Goal: Task Accomplishment & Management: Manage account settings

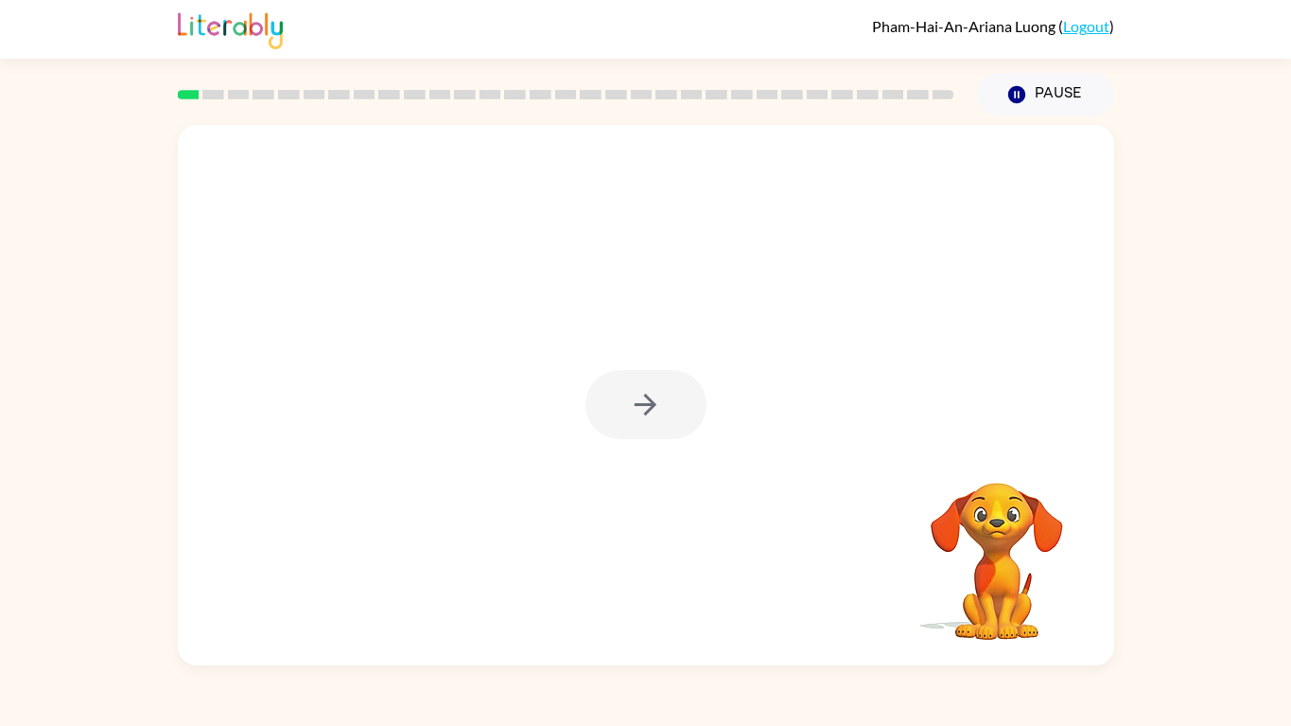
click at [1123, 310] on div "Your browser must support playing .mp4 files to use Literably. Please try using…" at bounding box center [645, 390] width 1291 height 549
click at [682, 407] on button "button" at bounding box center [646, 404] width 121 height 69
click at [1287, 409] on div "Your browser must support playing .mp4 files to use Literably. Please try using…" at bounding box center [645, 390] width 1291 height 549
click at [647, 398] on icon "button" at bounding box center [646, 405] width 22 height 22
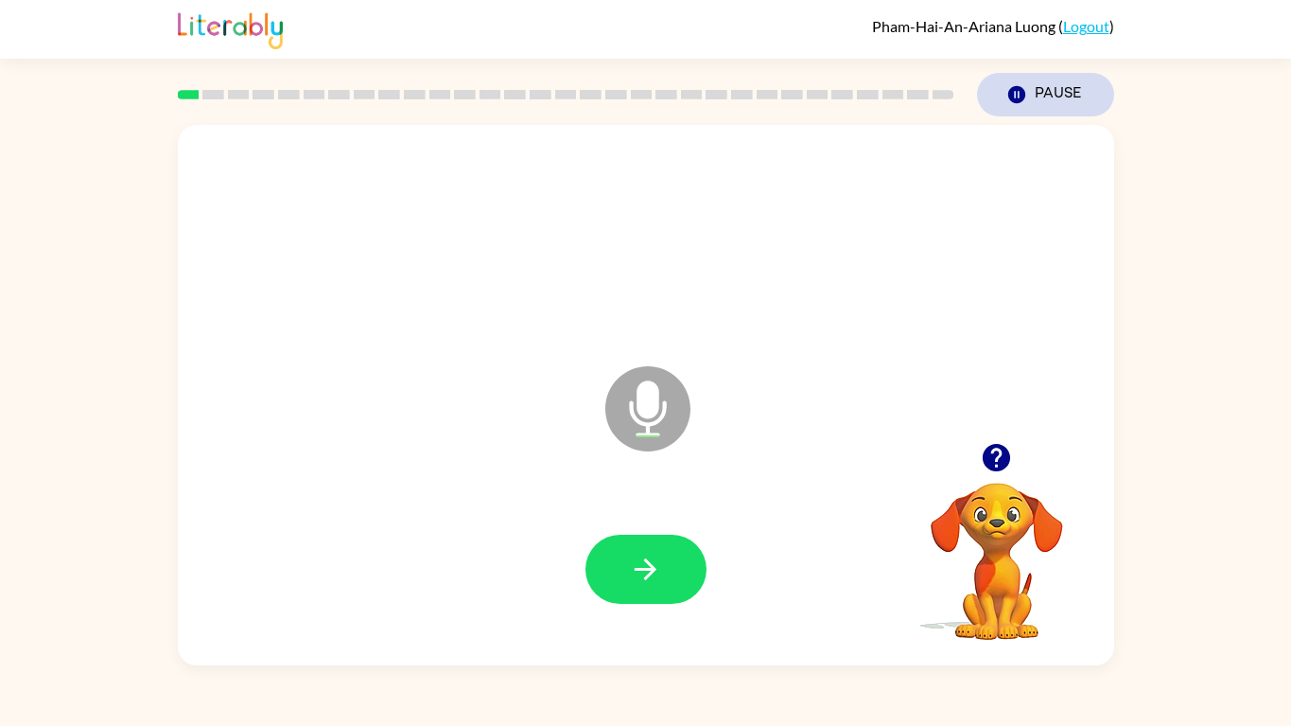
click at [1021, 96] on icon "button" at bounding box center [1016, 94] width 17 height 17
click at [1079, 21] on link "Logout" at bounding box center [1086, 26] width 46 height 18
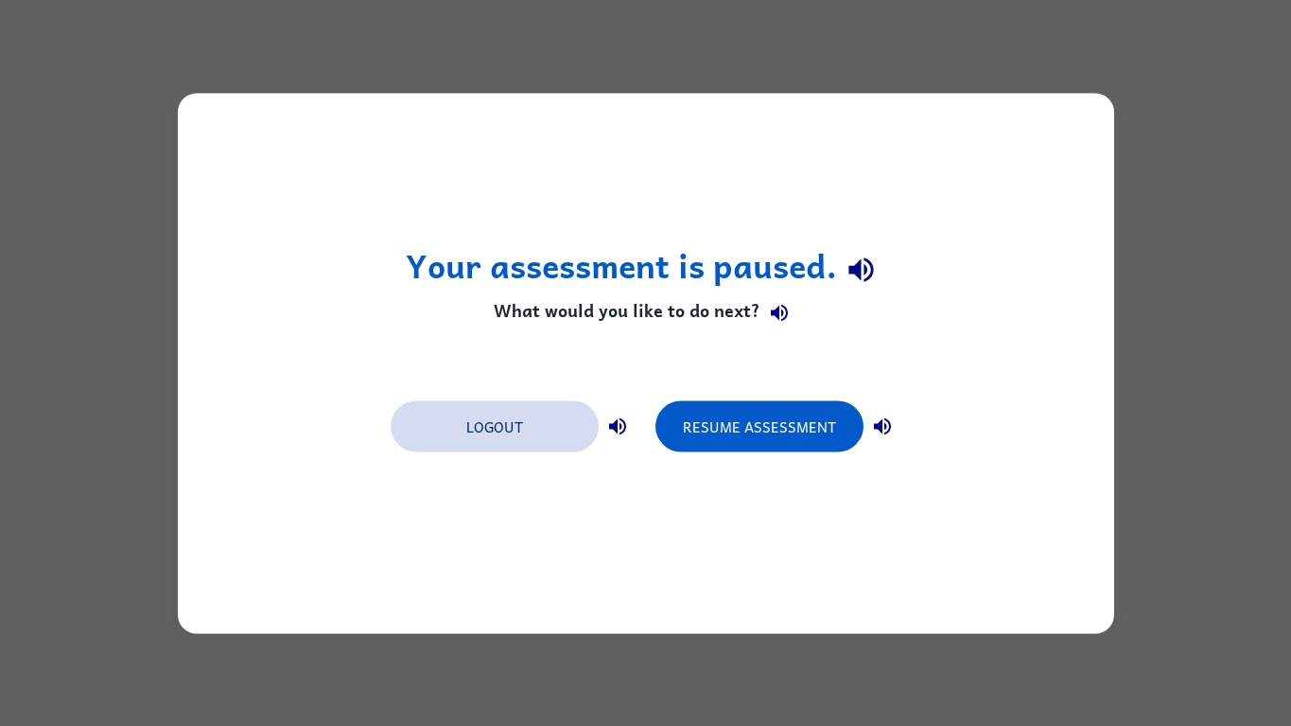
click at [563, 429] on button "Logout" at bounding box center [495, 425] width 208 height 51
